Goal: Find specific page/section

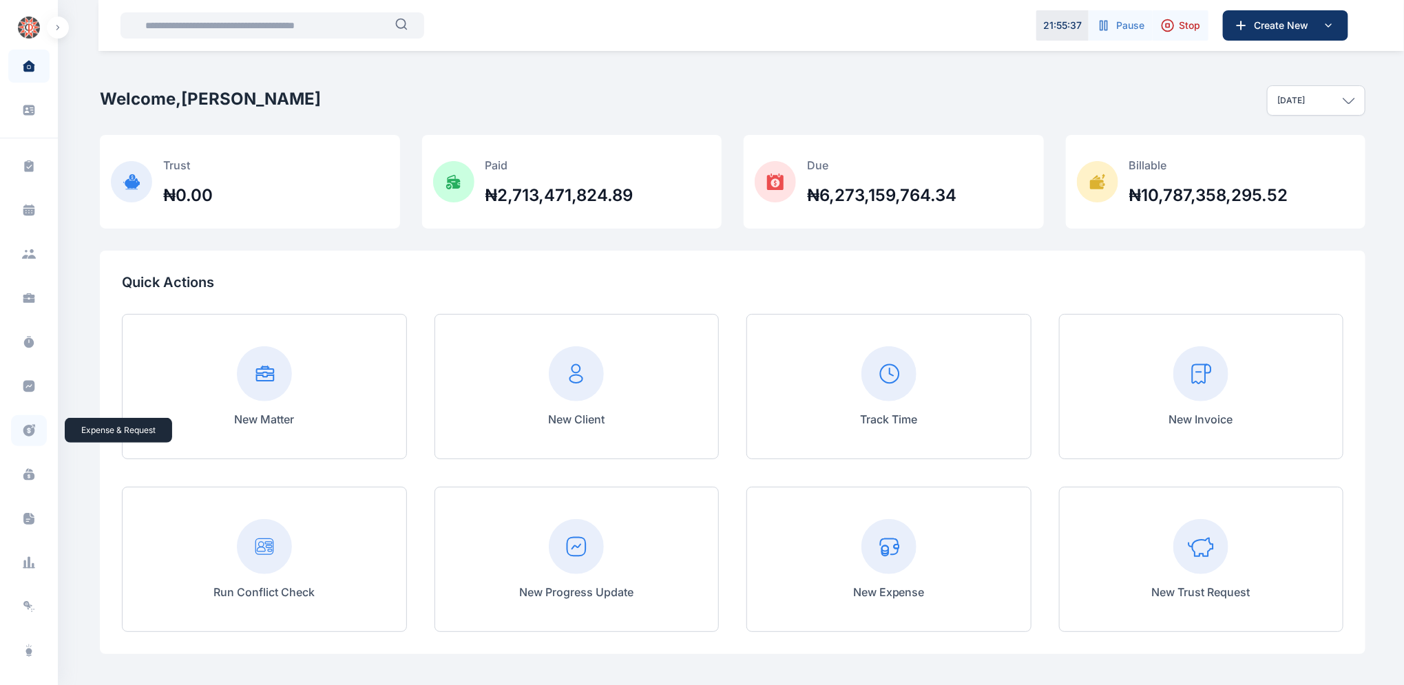
click at [32, 430] on icon at bounding box center [29, 431] width 12 height 12
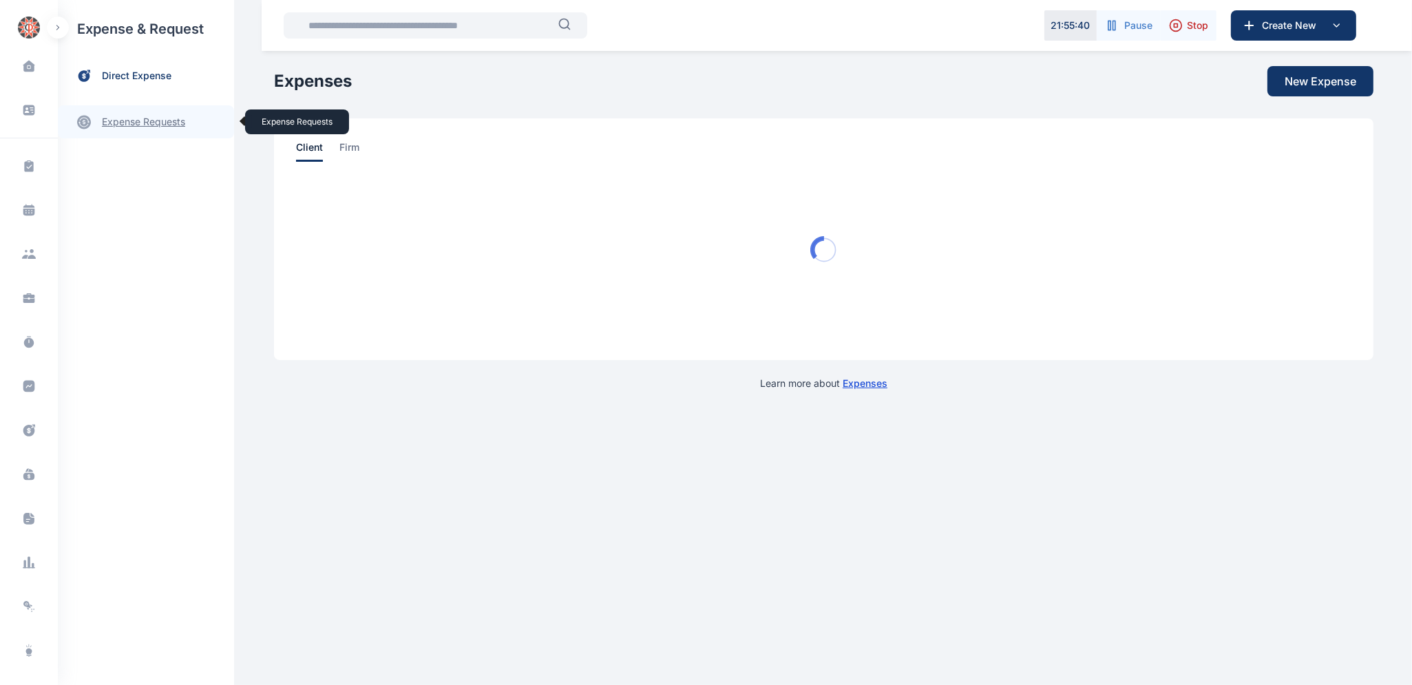
click at [125, 122] on link "expense requests expense requests" at bounding box center [146, 121] width 176 height 33
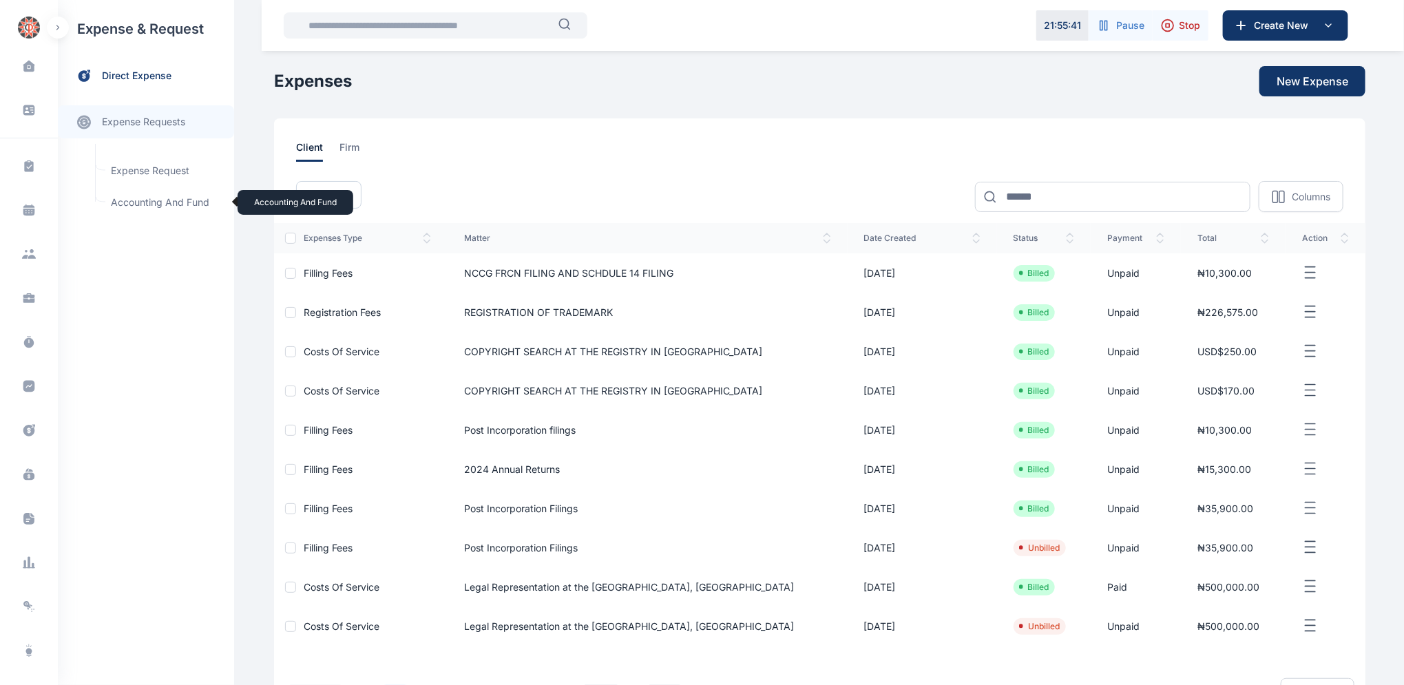
click at [138, 202] on span "Accounting and Fund Accounting and Fund" at bounding box center [165, 202] width 125 height 26
